Goal: Navigation & Orientation: Find specific page/section

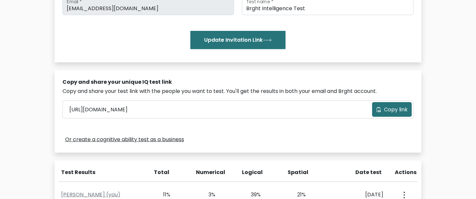
scroll to position [164, 0]
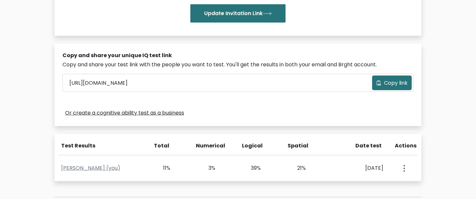
click at [396, 84] on span "Copy link" at bounding box center [396, 83] width 24 height 8
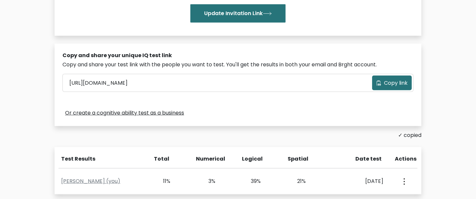
click at [234, 110] on div "Or create a cognitive ability test as a business" at bounding box center [237, 113] width 351 height 11
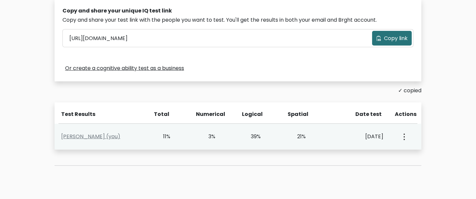
scroll to position [230, 0]
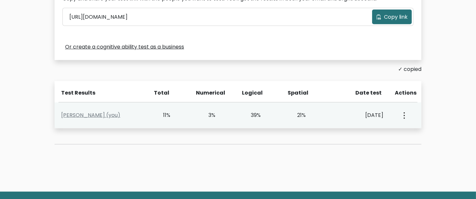
click at [405, 112] on button "button" at bounding box center [403, 115] width 5 height 20
click at [416, 138] on link "View Profile" at bounding box center [427, 134] width 52 height 11
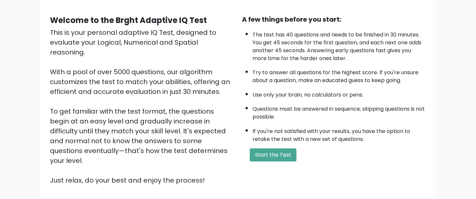
scroll to position [102, 0]
